Goal: Task Accomplishment & Management: Manage account settings

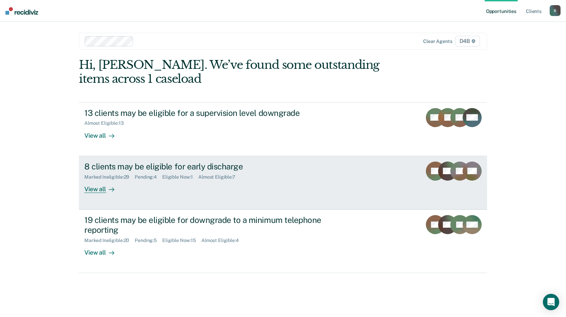
click at [102, 187] on div "View all" at bounding box center [103, 185] width 38 height 13
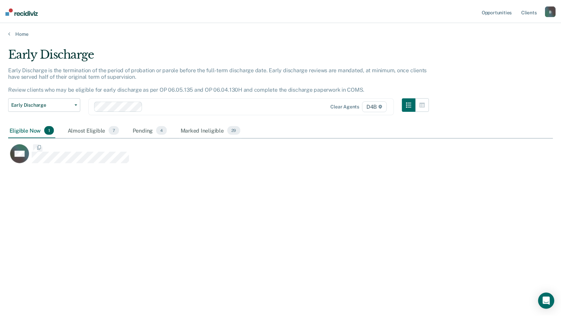
scroll to position [213, 545]
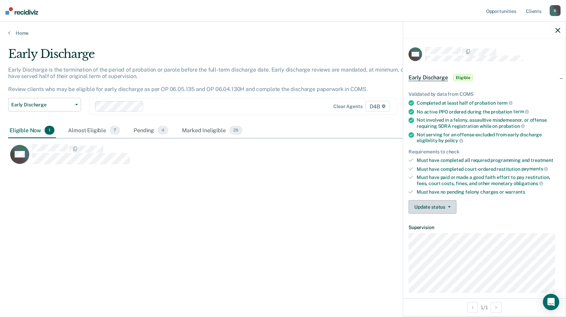
click at [450, 208] on button "Update status" at bounding box center [433, 207] width 48 height 14
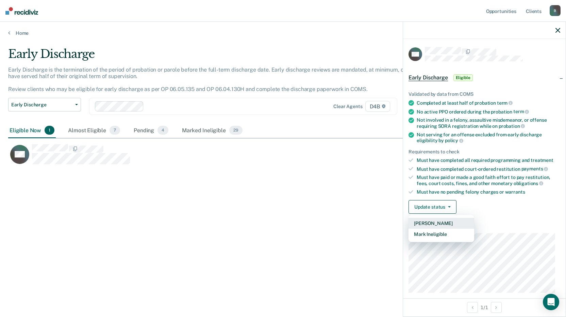
click at [437, 221] on button "[PERSON_NAME]" at bounding box center [442, 223] width 66 height 11
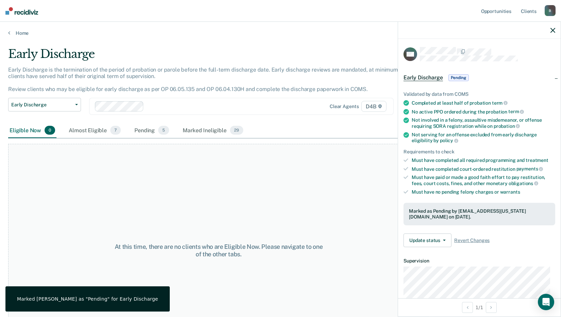
click at [207, 227] on div "At this time, there are no clients who are Eligible Now. Please navigate to one…" at bounding box center [218, 250] width 421 height 213
click at [9, 32] on icon at bounding box center [9, 32] width 2 height 5
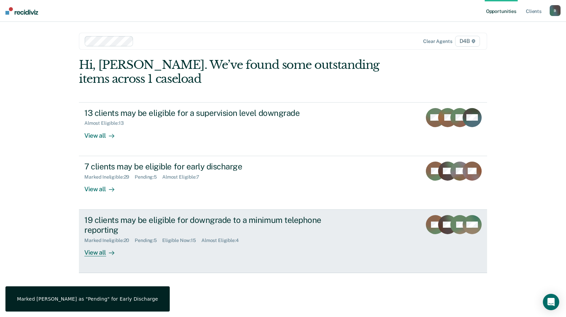
click at [96, 254] on div "View all" at bounding box center [103, 249] width 38 height 13
